Goal: Task Accomplishment & Management: Manage account settings

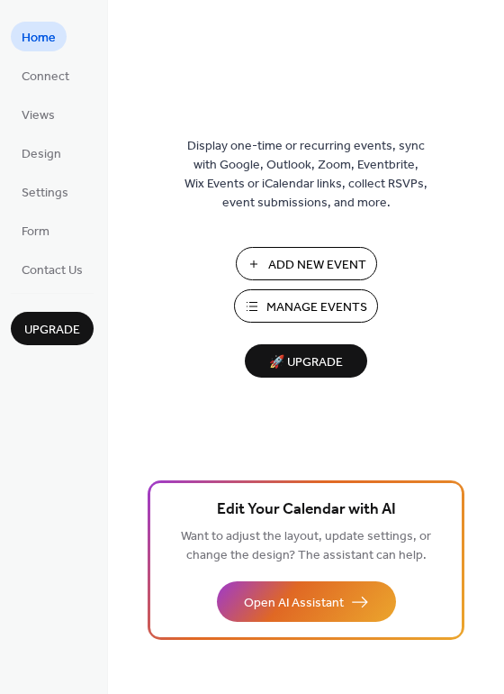
click at [271, 302] on span "Manage Events" at bounding box center [317, 307] width 101 height 19
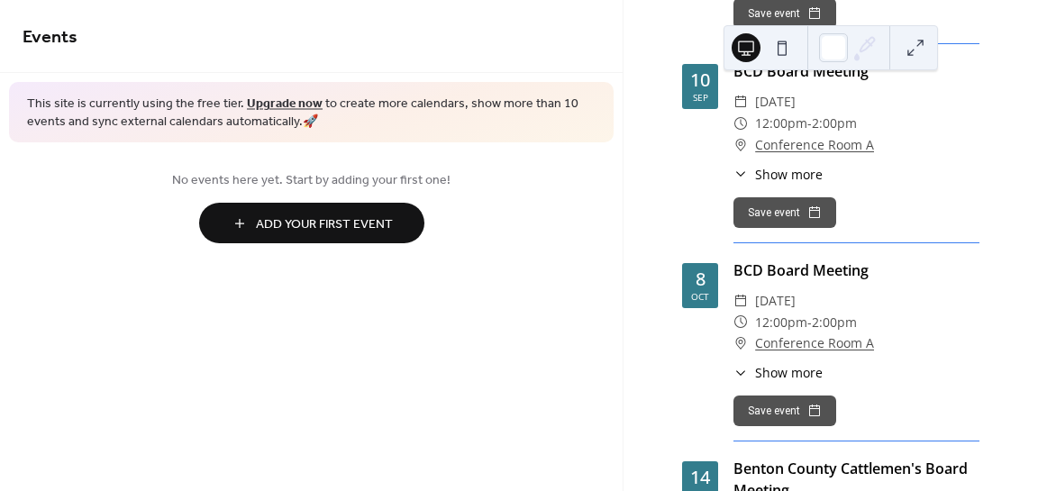
scroll to position [360, 0]
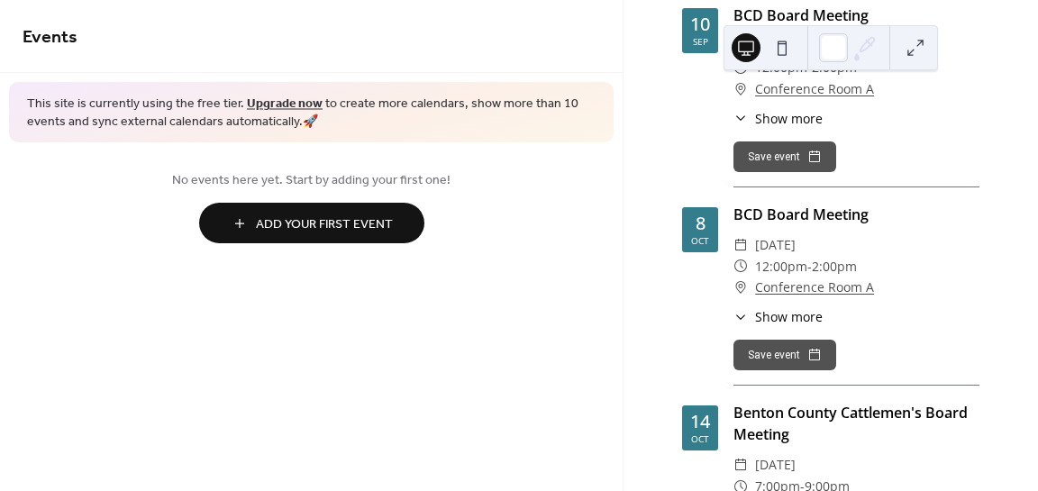
click at [740, 323] on icon at bounding box center [740, 317] width 14 height 14
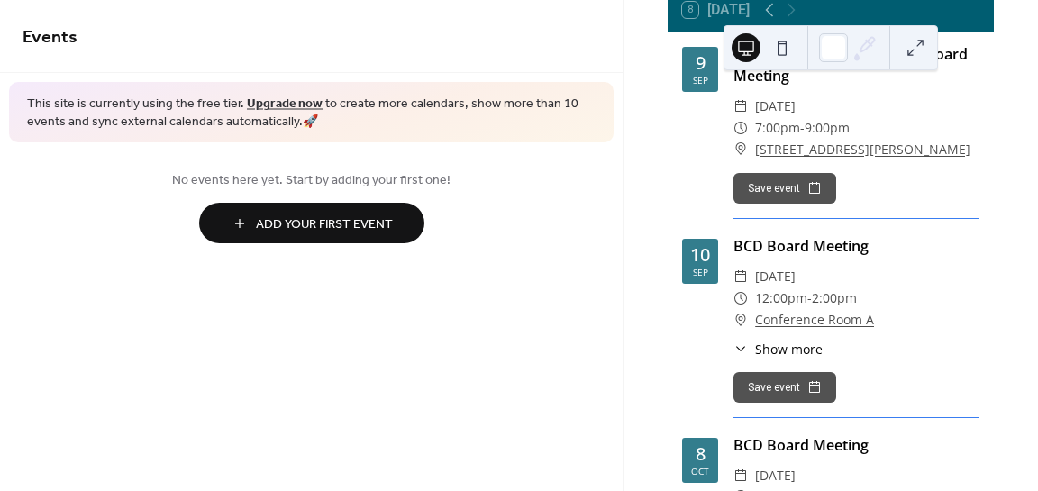
scroll to position [0, 0]
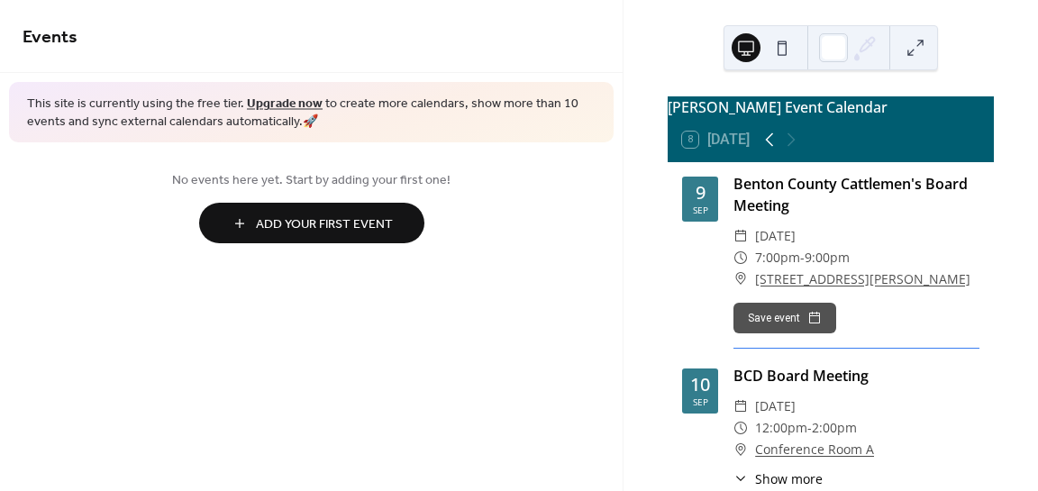
click at [768, 150] on icon at bounding box center [769, 140] width 22 height 22
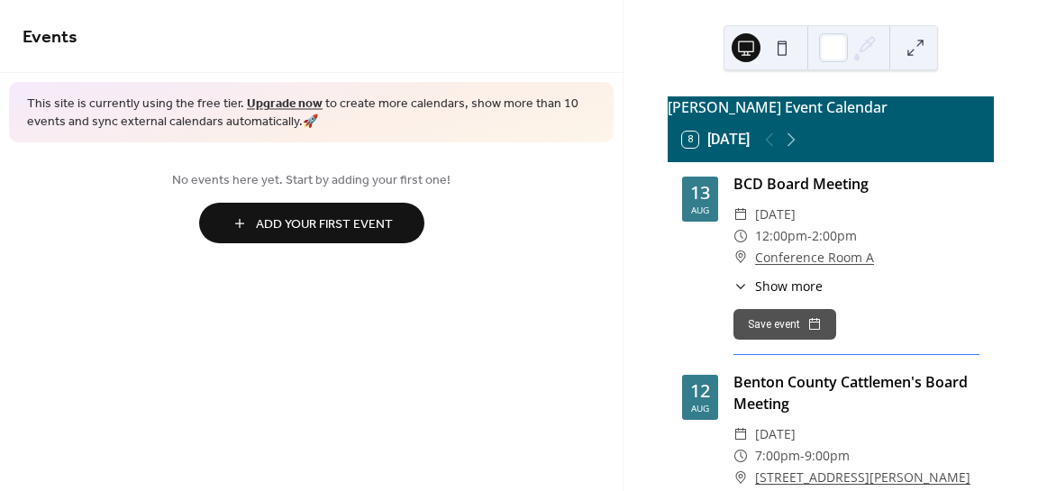
click at [744, 294] on icon at bounding box center [740, 286] width 14 height 14
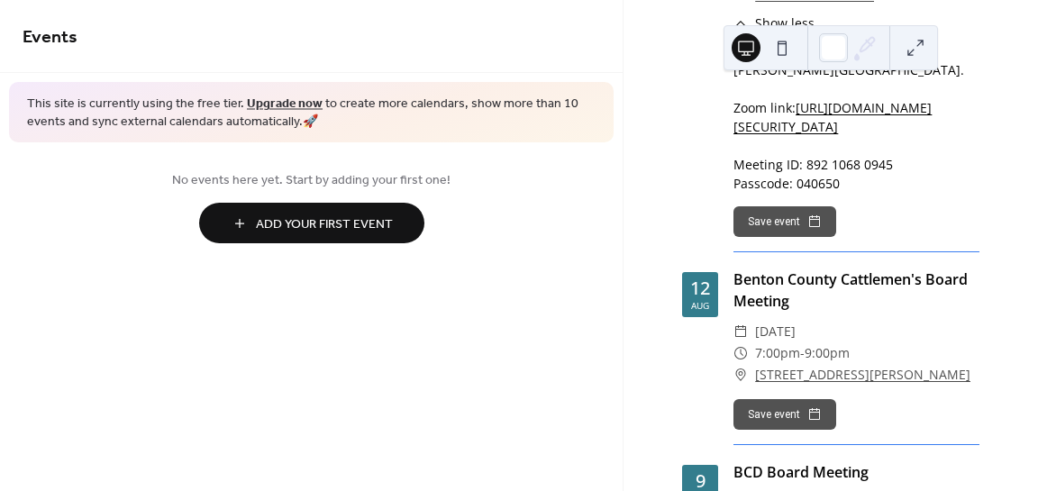
scroll to position [270, 0]
